Goal: Task Accomplishment & Management: Manage account settings

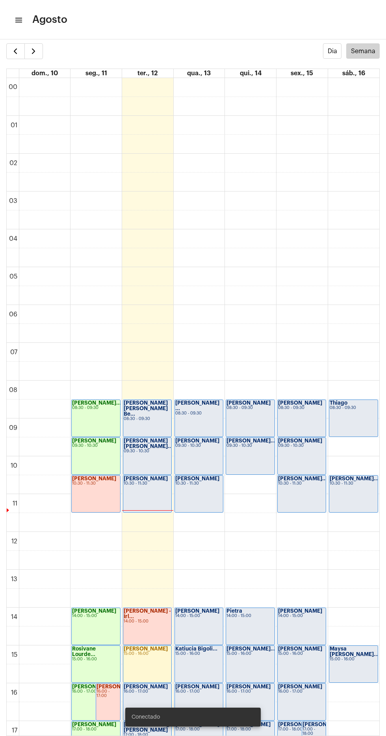
scroll to position [249, 0]
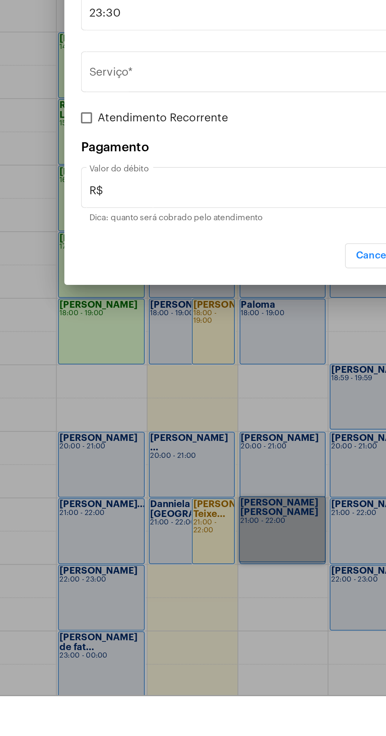
click at [187, 727] on div at bounding box center [193, 368] width 386 height 736
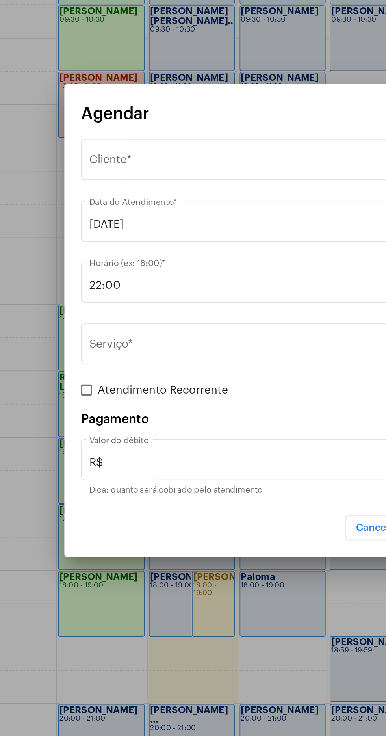
click at [185, 276] on div "Selecione o Cliente" at bounding box center [189, 278] width 201 height 7
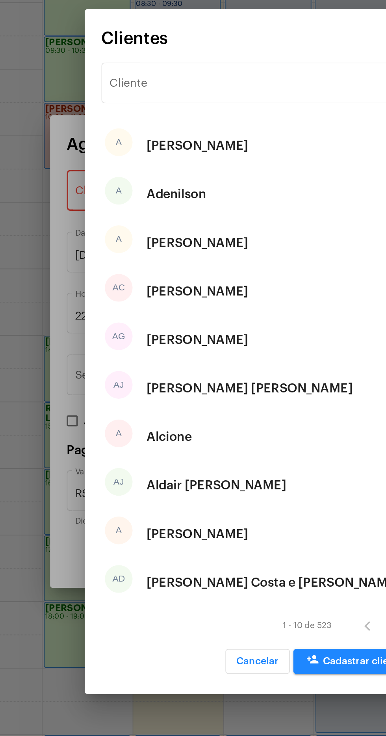
click at [181, 214] on input "Cliente" at bounding box center [188, 217] width 159 height 7
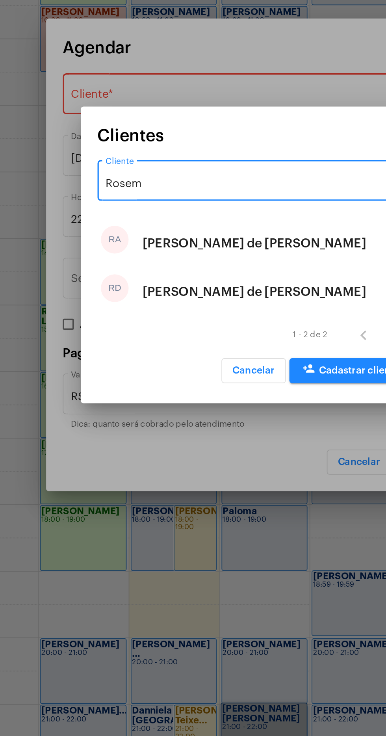
type input "Rosem"
click at [214, 389] on div "[PERSON_NAME] de [PERSON_NAME]" at bounding box center [193, 389] width 127 height 24
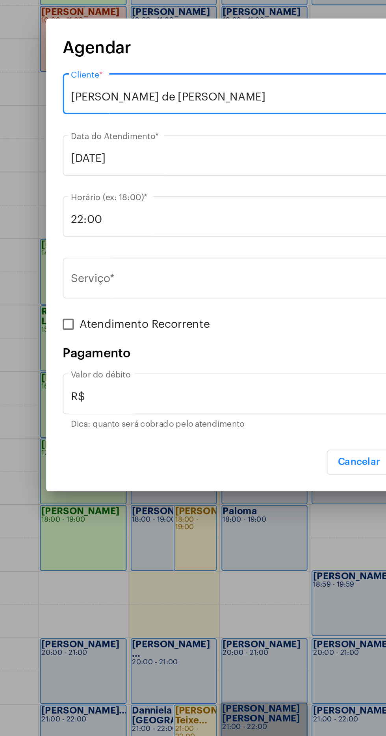
click at [171, 380] on input "Serviço *" at bounding box center [188, 383] width 199 height 7
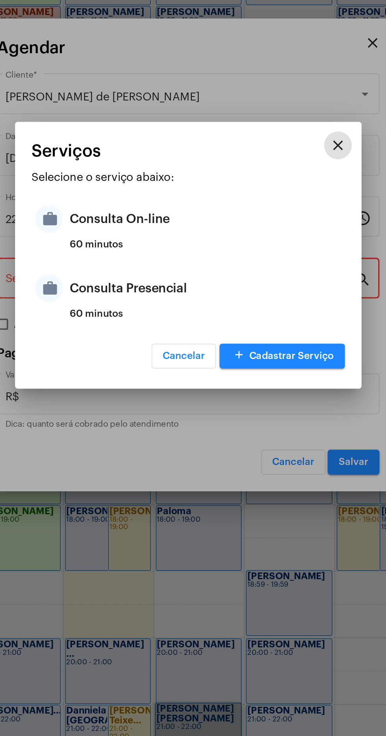
click at [192, 347] on div "Consulta On-line" at bounding box center [203, 348] width 155 height 24
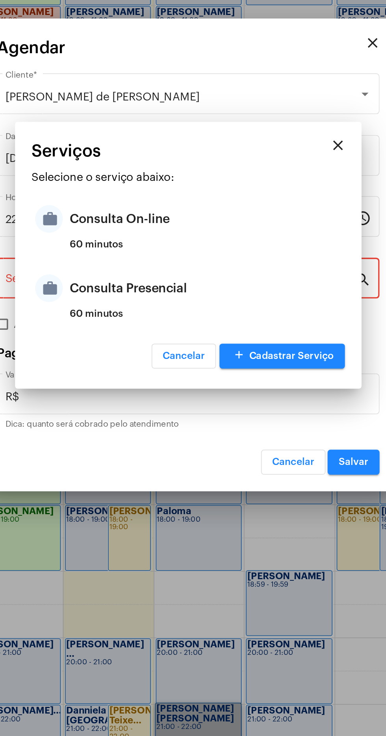
type input "Consulta On-line"
type input "R$ 150"
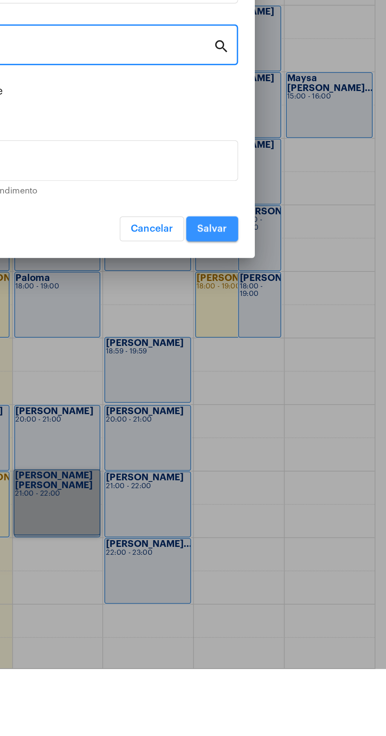
click at [294, 486] on span "Salvar" at bounding box center [287, 486] width 17 height 6
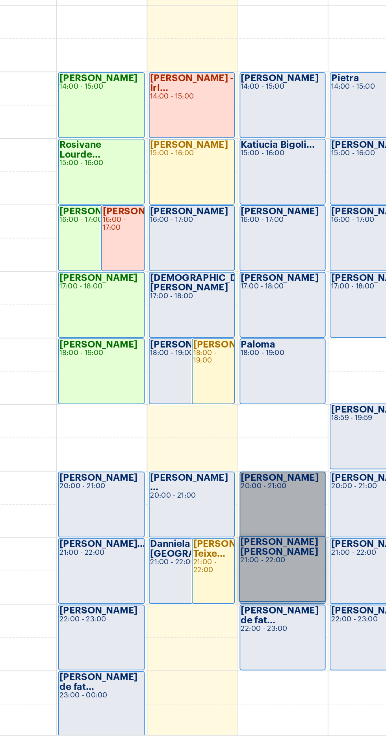
click at [218, 603] on link "[PERSON_NAME] 20:00 - 21:00" at bounding box center [199, 604] width 49 height 37
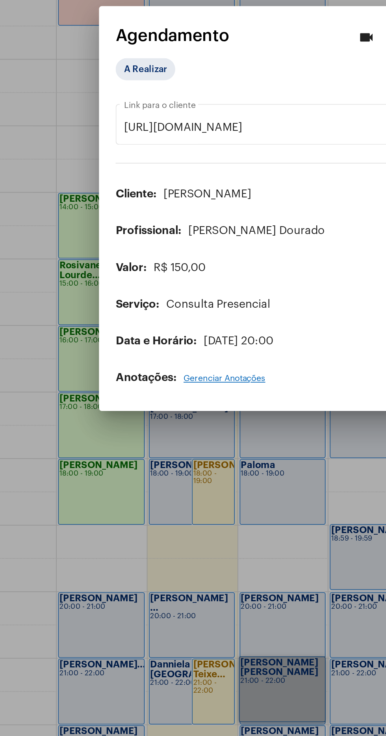
click at [216, 591] on div at bounding box center [193, 368] width 386 height 736
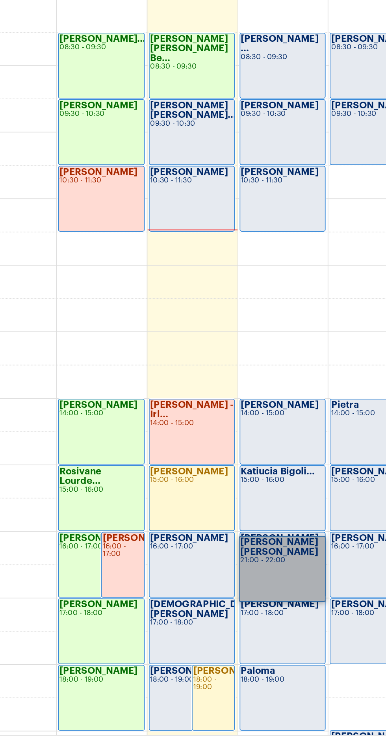
scroll to position [249, 0]
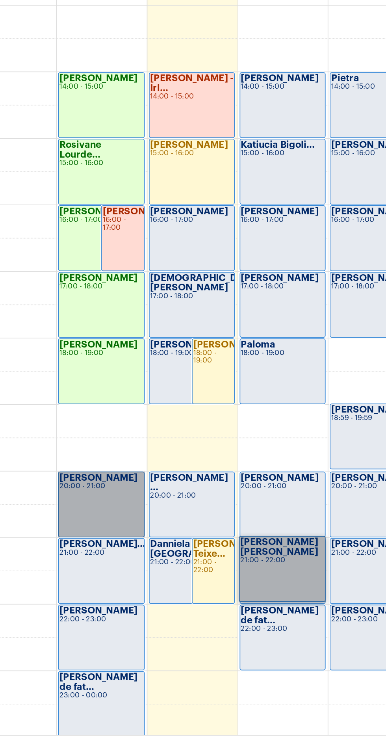
click at [96, 588] on link "[PERSON_NAME] 20:00 - 21:00" at bounding box center [95, 604] width 49 height 37
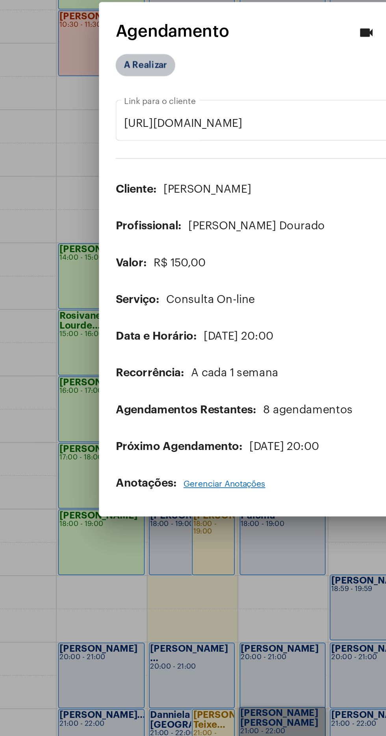
click at [125, 251] on mat-chip "A Realizar" at bounding box center [121, 257] width 34 height 13
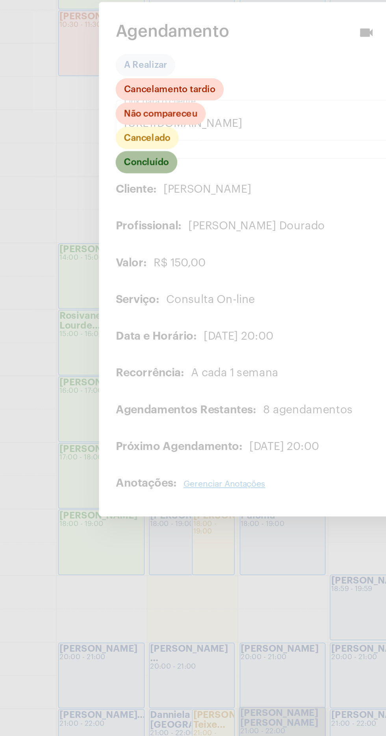
click at [127, 308] on mat-chip "Concluído" at bounding box center [121, 313] width 35 height 13
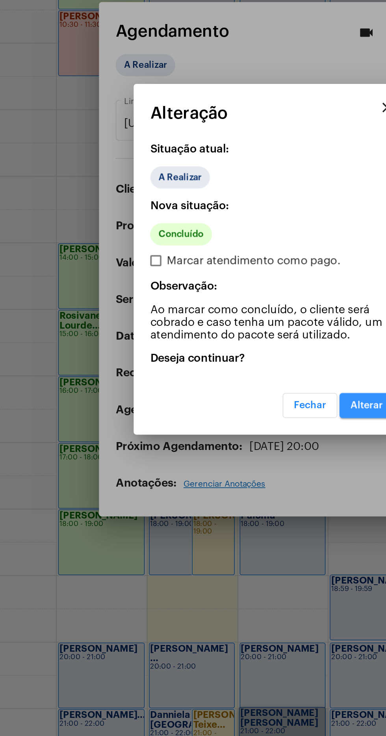
click at [246, 450] on span "Alterar" at bounding box center [247, 452] width 19 height 6
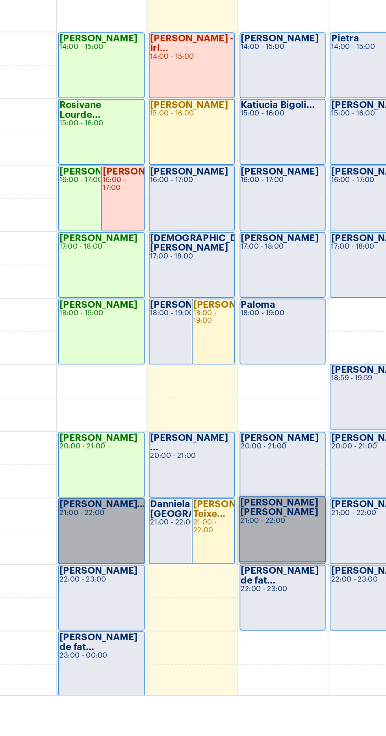
click at [92, 644] on link "[PERSON_NAME]... 21:00 - 22:00" at bounding box center [95, 642] width 49 height 37
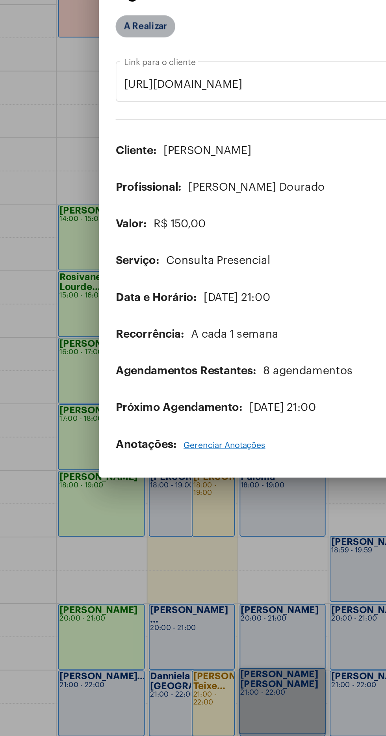
click at [124, 264] on mat-chip "A Realizar" at bounding box center [121, 257] width 34 height 13
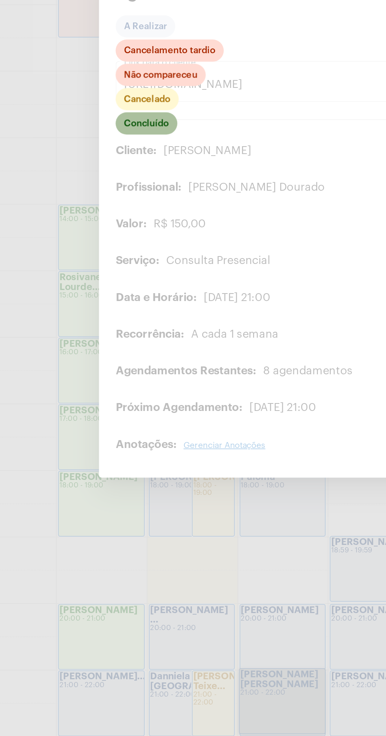
click at [130, 319] on mat-chip "Concluído" at bounding box center [121, 313] width 35 height 13
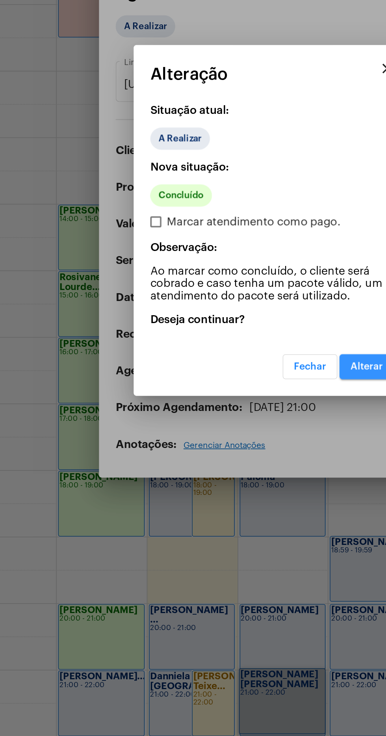
click at [240, 454] on span "Alterar" at bounding box center [247, 452] width 19 height 6
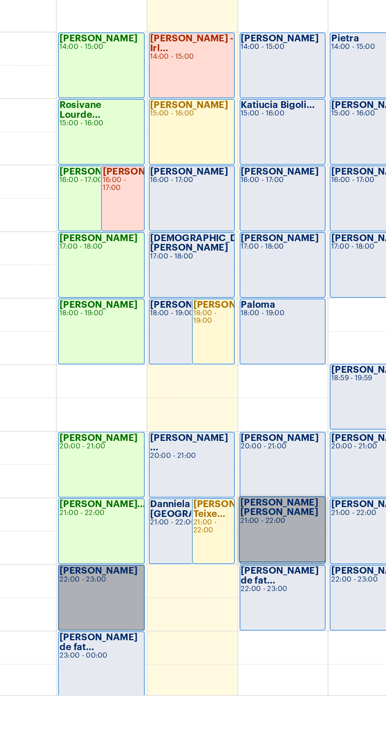
click at [91, 684] on link "[PERSON_NAME] 22:00 - 23:00" at bounding box center [95, 680] width 49 height 37
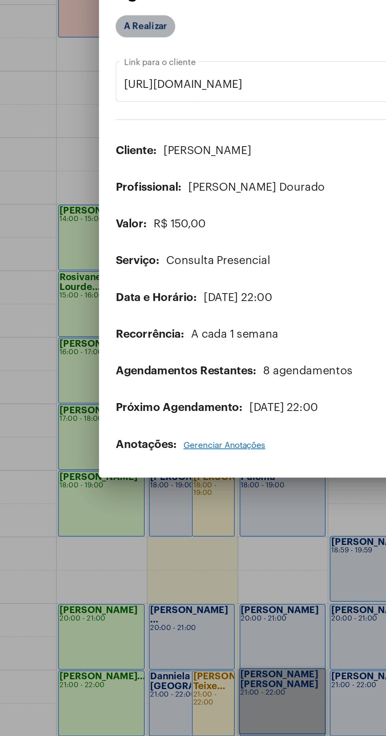
click at [121, 264] on mat-chip "A Realizar" at bounding box center [121, 257] width 34 height 13
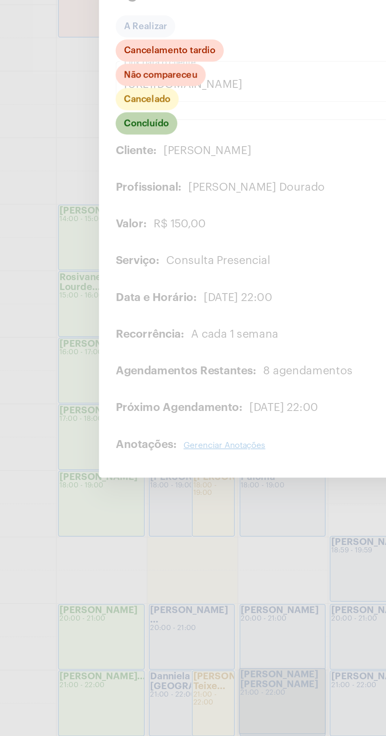
click at [121, 319] on mat-chip "Concluído" at bounding box center [121, 313] width 35 height 13
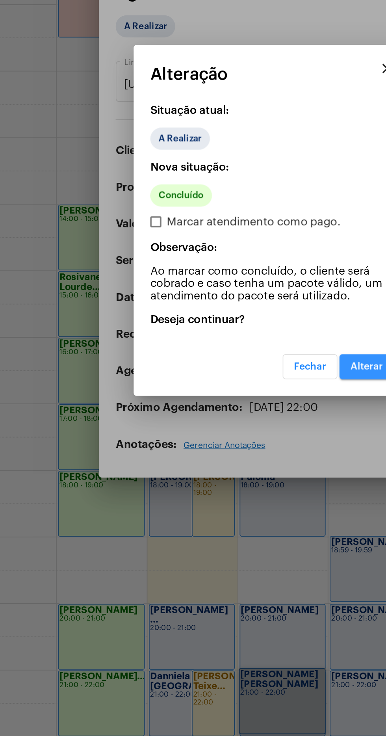
click at [246, 454] on span "Alterar" at bounding box center [247, 452] width 19 height 6
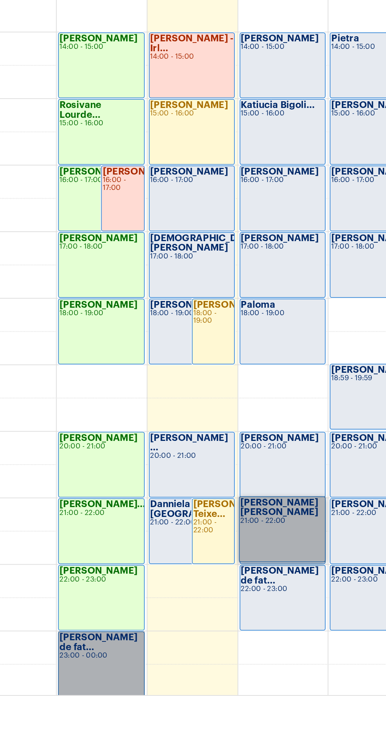
click at [88, 714] on link "[PERSON_NAME] de fat... 23:00 - 00:00" at bounding box center [95, 718] width 49 height 37
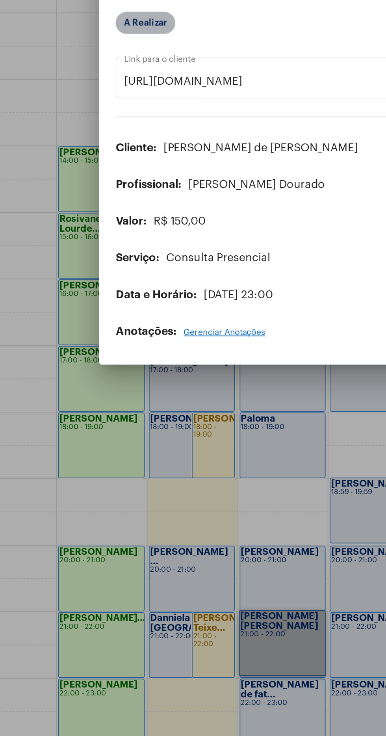
click at [125, 295] on mat-chip "A Realizar" at bounding box center [121, 289] width 34 height 13
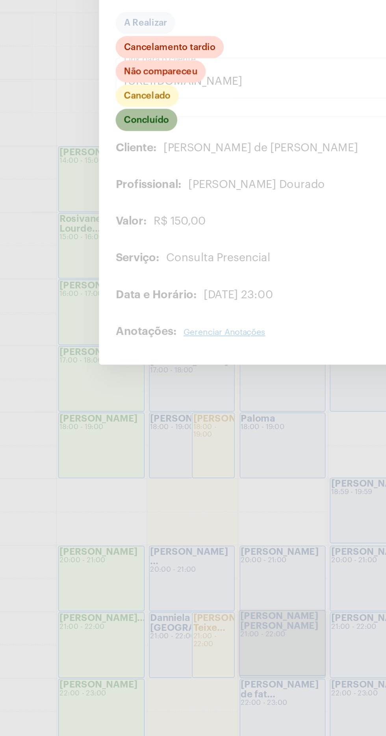
click at [128, 350] on mat-chip "Concluído" at bounding box center [121, 344] width 35 height 13
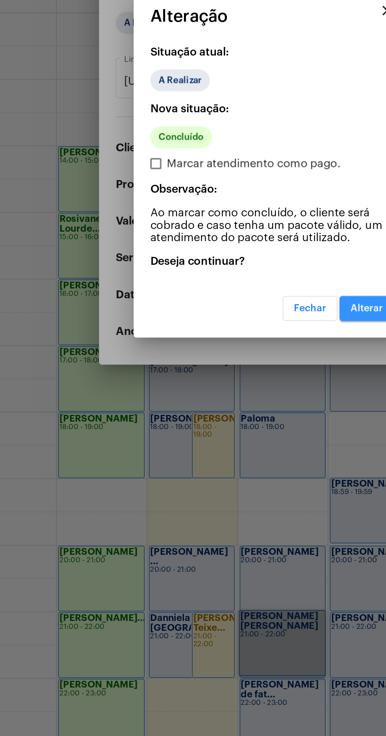
click at [250, 454] on span "Alterar" at bounding box center [247, 452] width 19 height 6
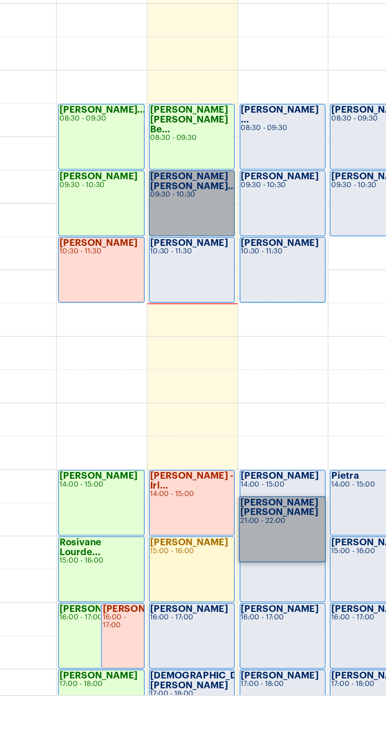
click at [139, 456] on link "[PERSON_NAME] [PERSON_NAME]... 09:30 - 10:30" at bounding box center [147, 456] width 49 height 37
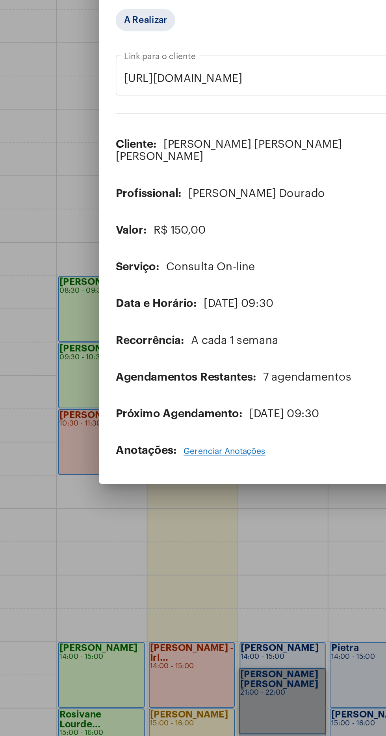
click at [121, 326] on span "Cliente:" at bounding box center [115, 325] width 23 height 6
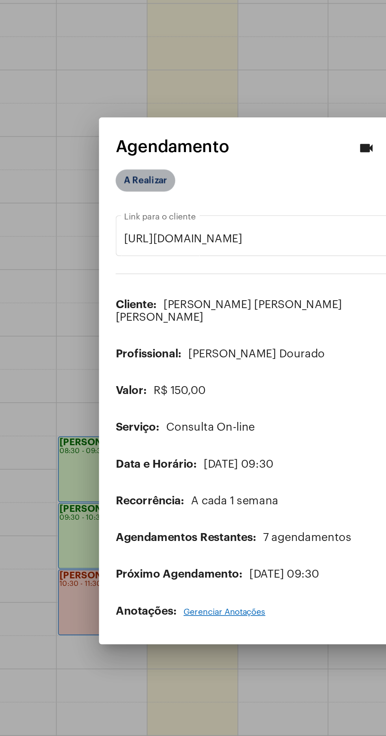
click at [125, 252] on mat-chip "A Realizar" at bounding box center [121, 254] width 34 height 13
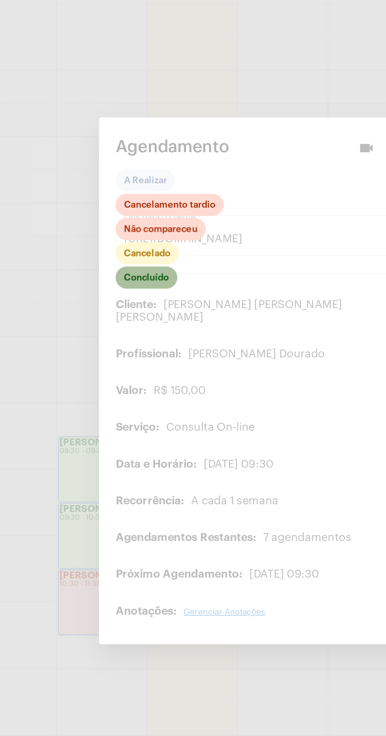
click at [129, 309] on mat-chip "Concluído" at bounding box center [121, 309] width 35 height 13
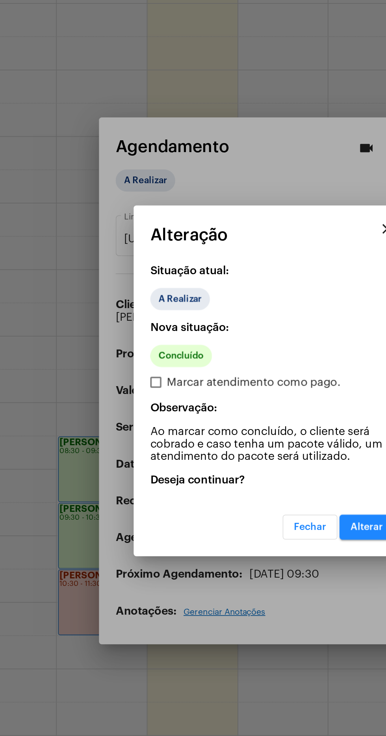
click at [246, 456] on button "Alterar" at bounding box center [246, 451] width 31 height 14
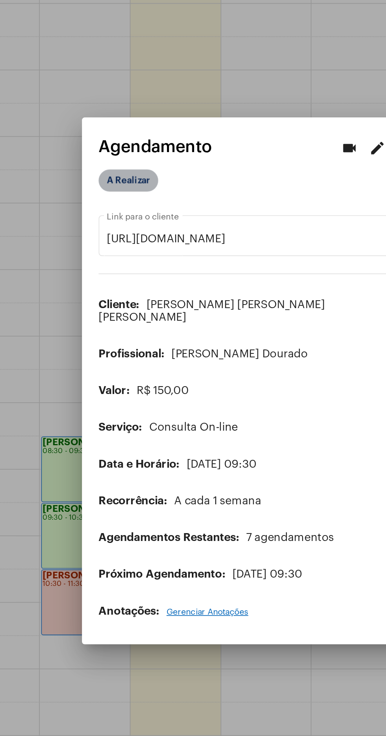
click at [129, 253] on mat-chip "A Realizar" at bounding box center [121, 254] width 34 height 13
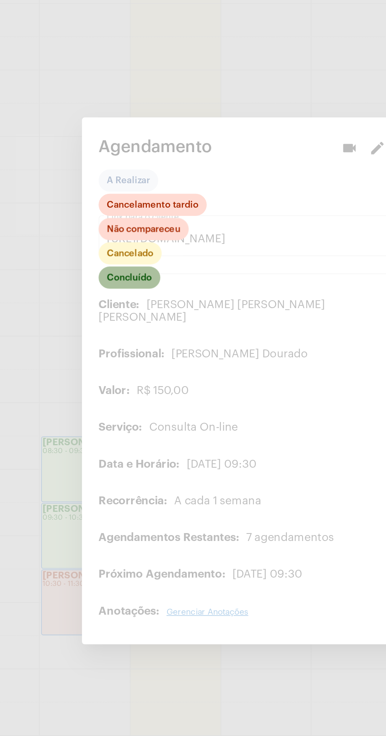
click at [136, 308] on mat-chip "Concluído" at bounding box center [121, 309] width 35 height 13
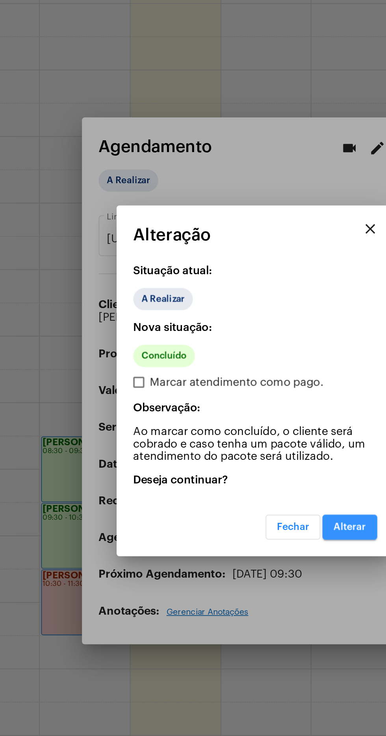
click at [248, 450] on span "Alterar" at bounding box center [247, 452] width 19 height 6
